Goal: Task Accomplishment & Management: Complete application form

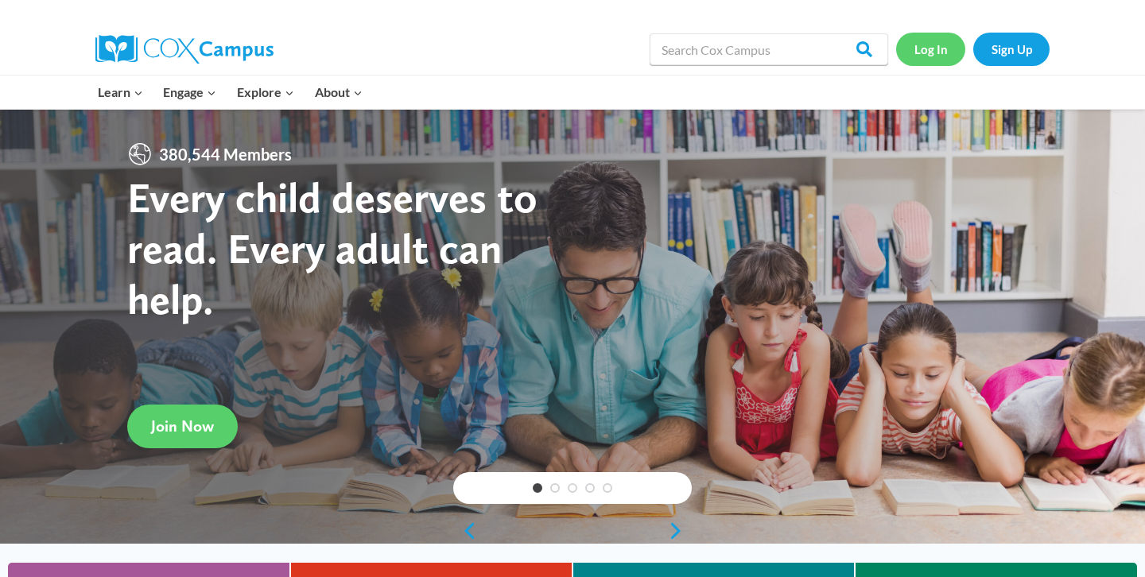
click at [937, 64] on link "Log In" at bounding box center [930, 49] width 69 height 33
click at [935, 51] on link "Log In" at bounding box center [930, 49] width 69 height 33
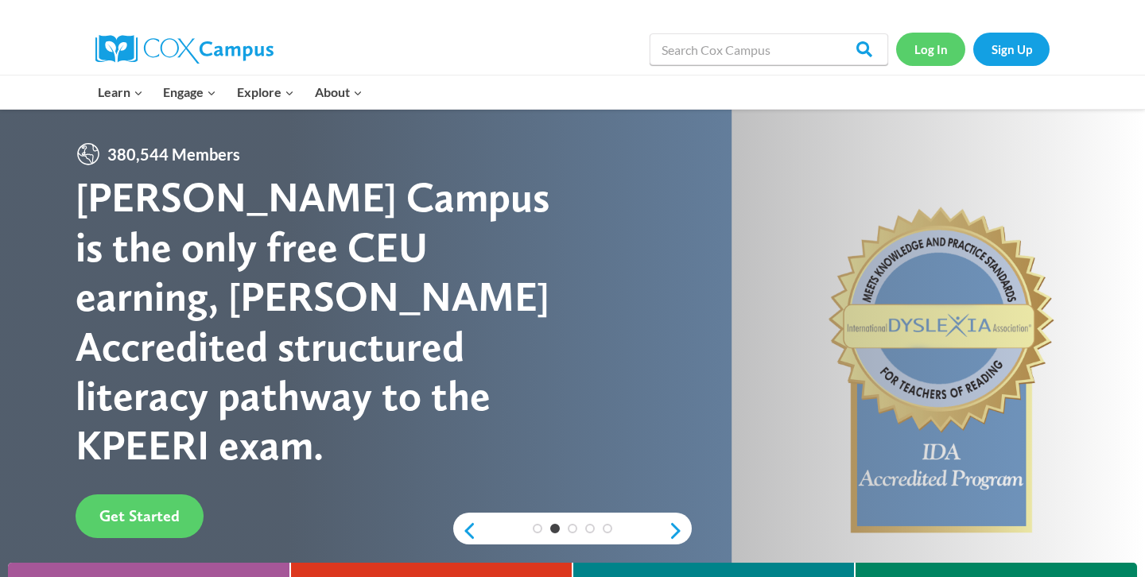
click at [929, 56] on link "Log In" at bounding box center [930, 49] width 69 height 33
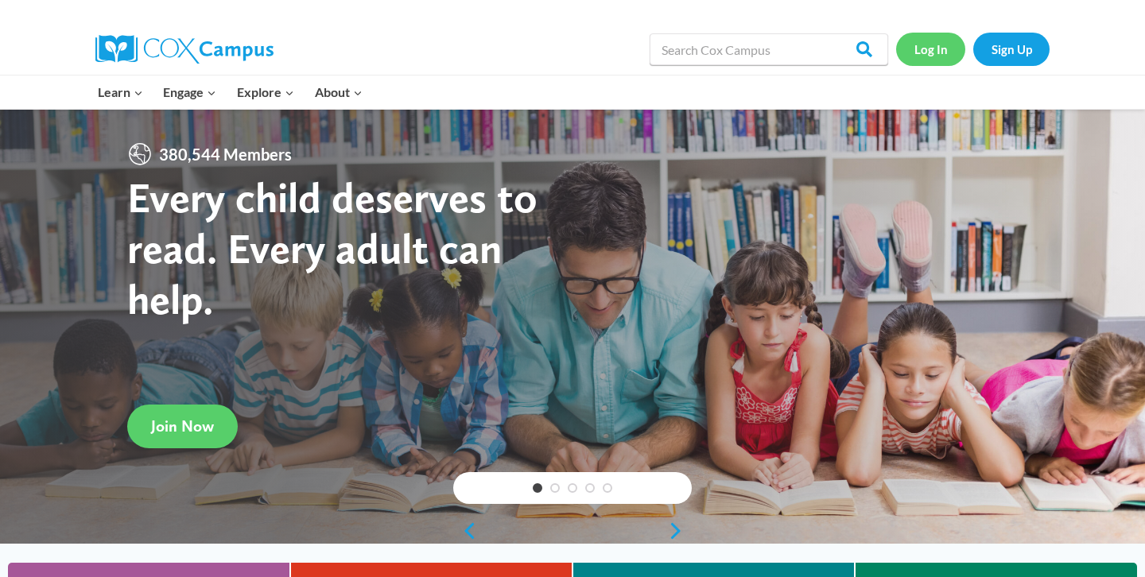
click at [929, 56] on link "Log In" at bounding box center [930, 49] width 69 height 33
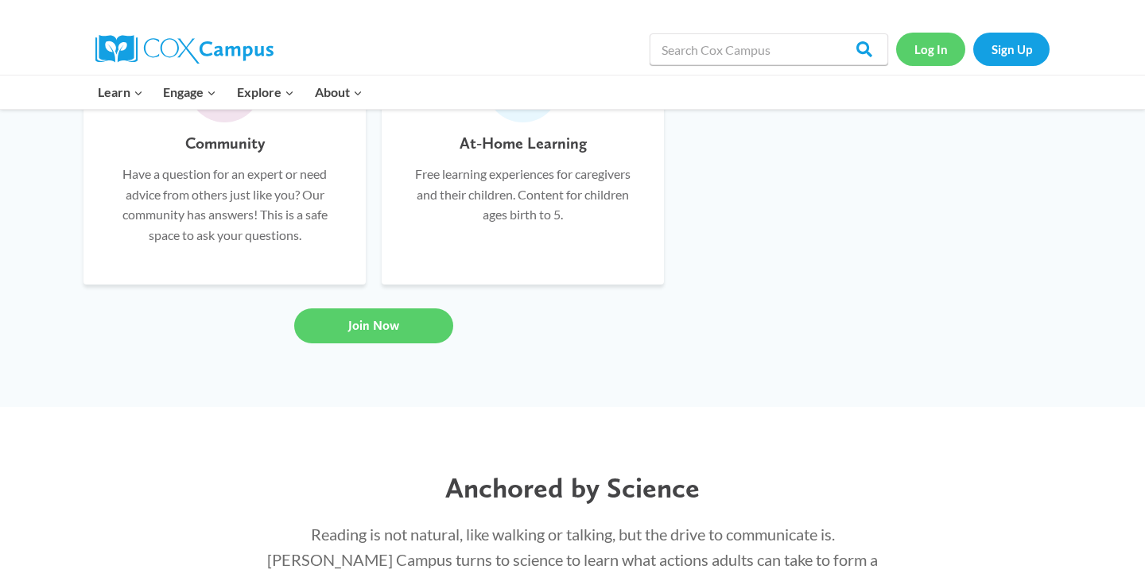
scroll to position [1283, 0]
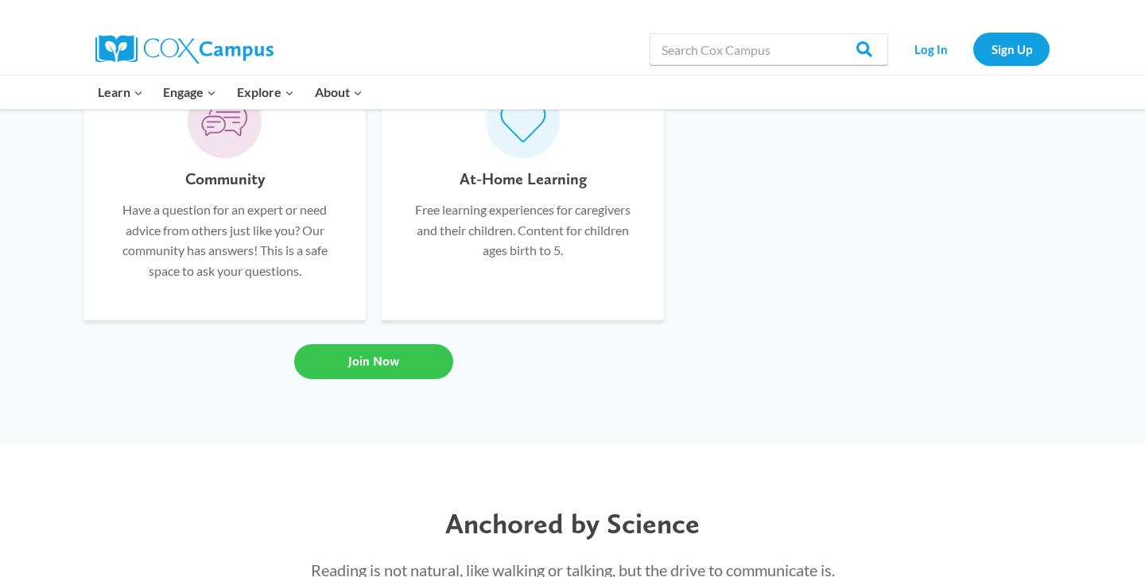
click at [370, 346] on link "Join Now" at bounding box center [373, 361] width 159 height 35
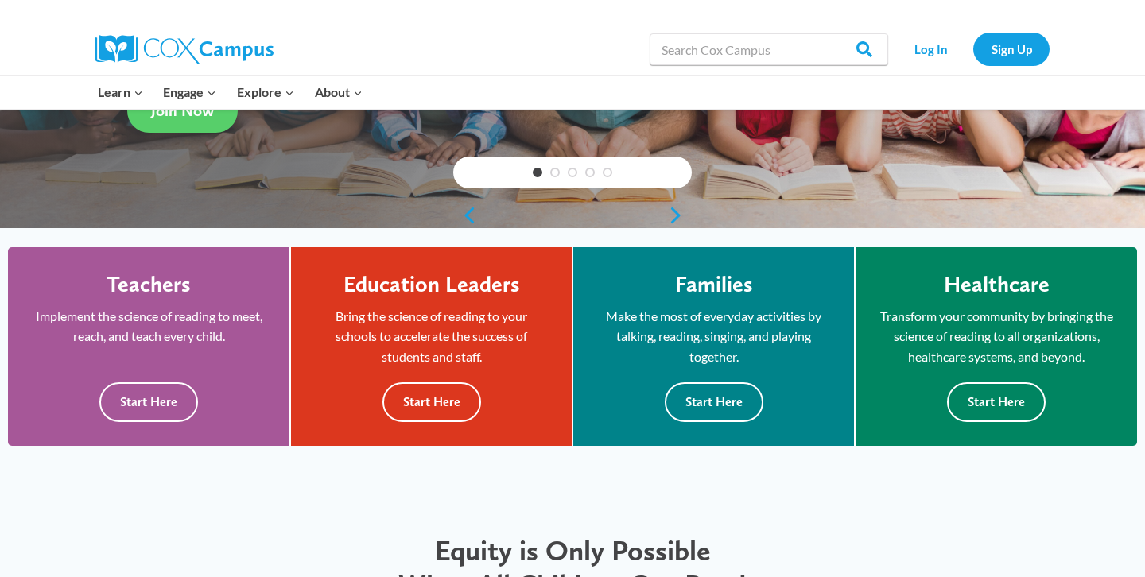
scroll to position [0, 0]
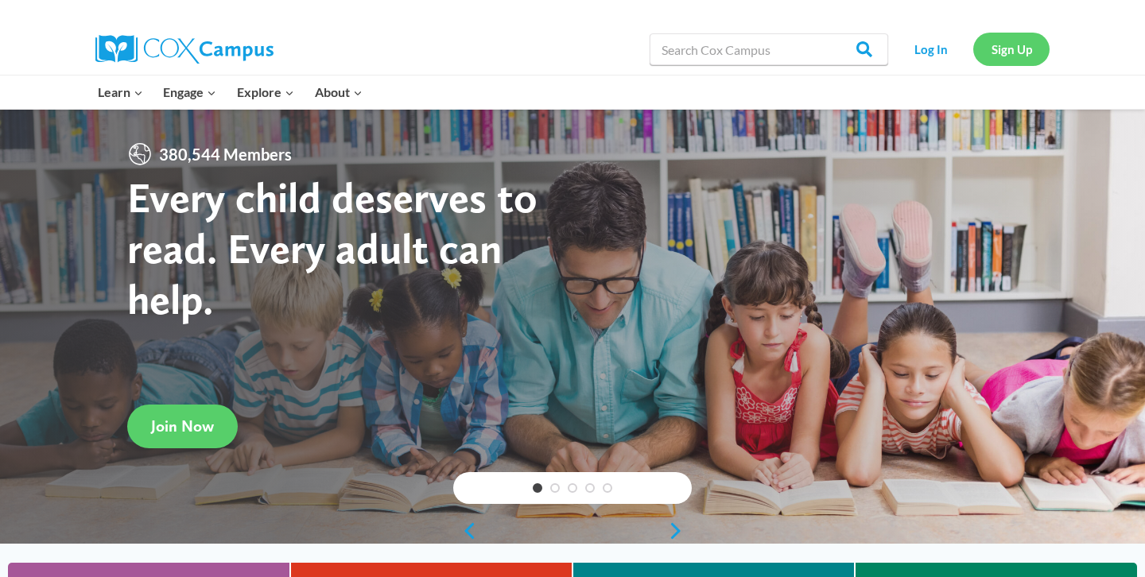
click at [992, 44] on link "Sign Up" at bounding box center [1011, 49] width 76 height 33
